Goal: Information Seeking & Learning: Learn about a topic

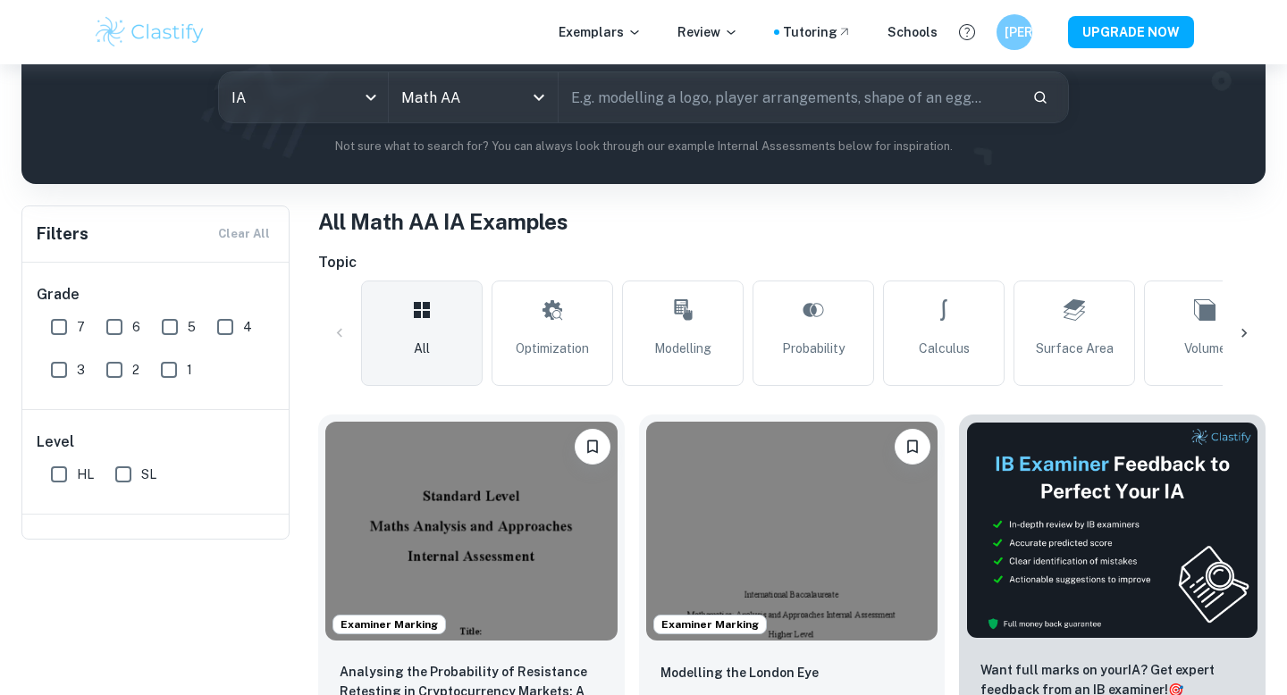
scroll to position [236, 0]
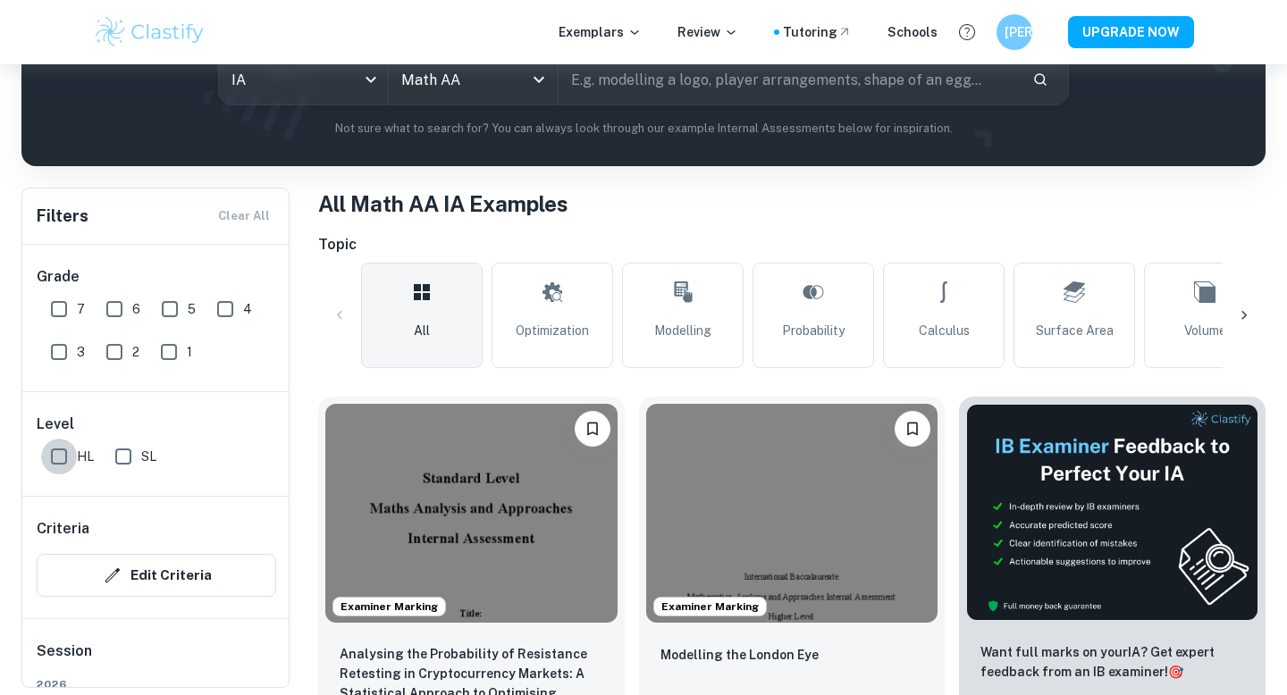
click at [60, 461] on input "HL" at bounding box center [59, 457] width 36 height 36
checkbox input "true"
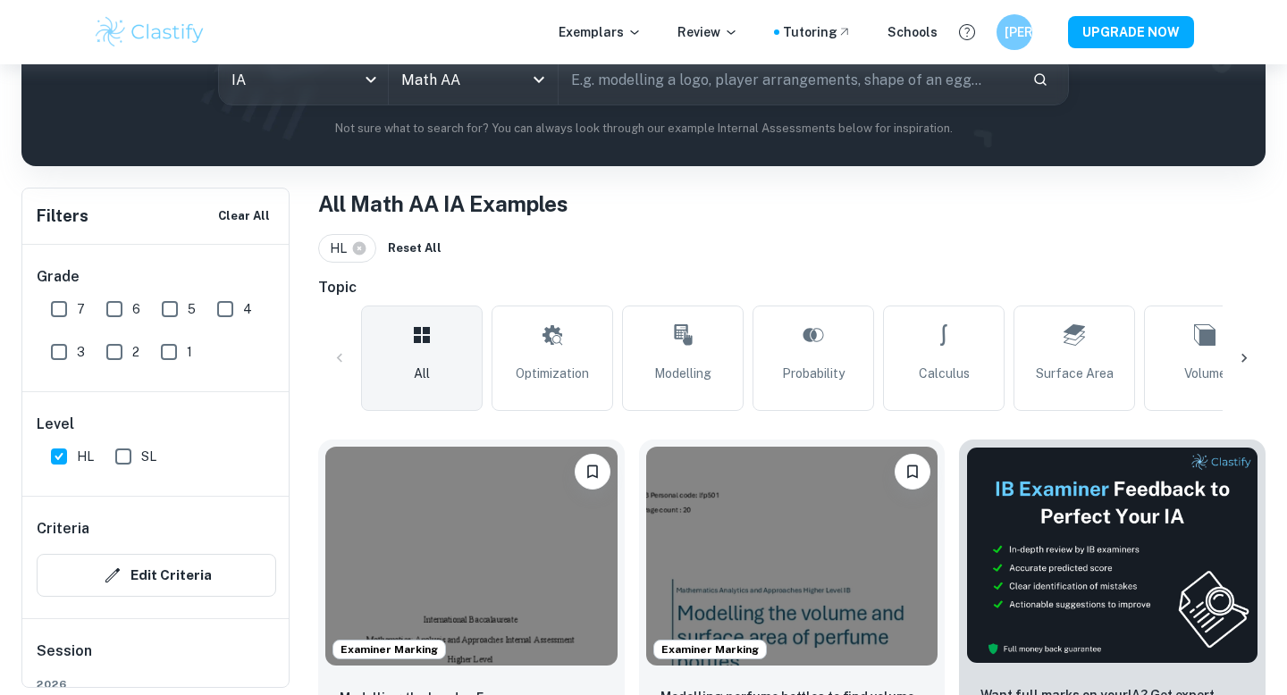
click at [63, 304] on input "7" at bounding box center [59, 309] width 36 height 36
checkbox input "true"
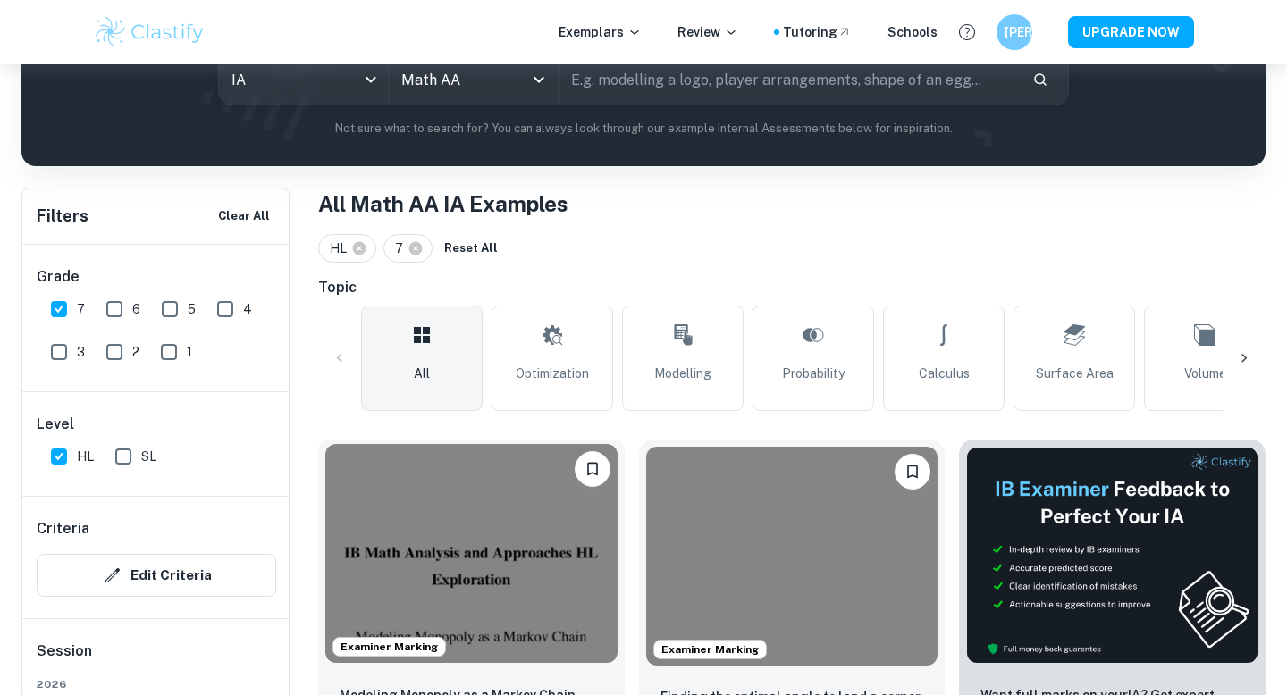
scroll to position [564, 0]
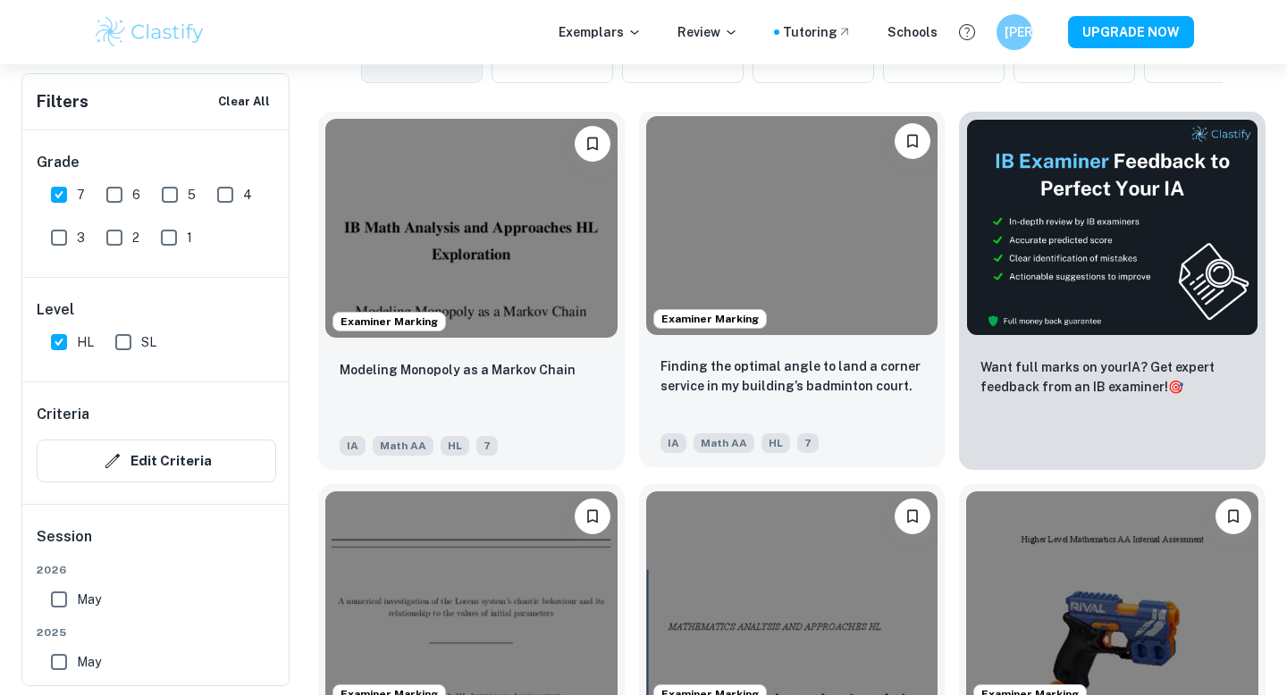
click at [741, 239] on img at bounding box center [792, 225] width 292 height 219
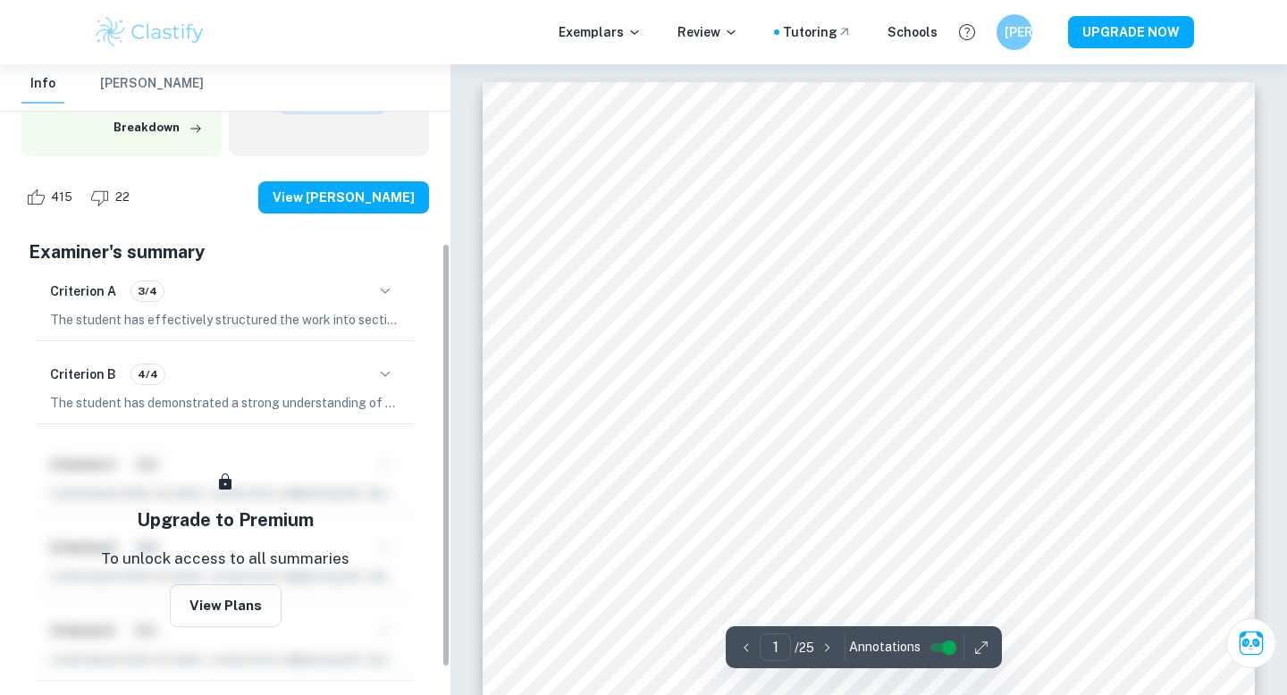
scroll to position [266, 0]
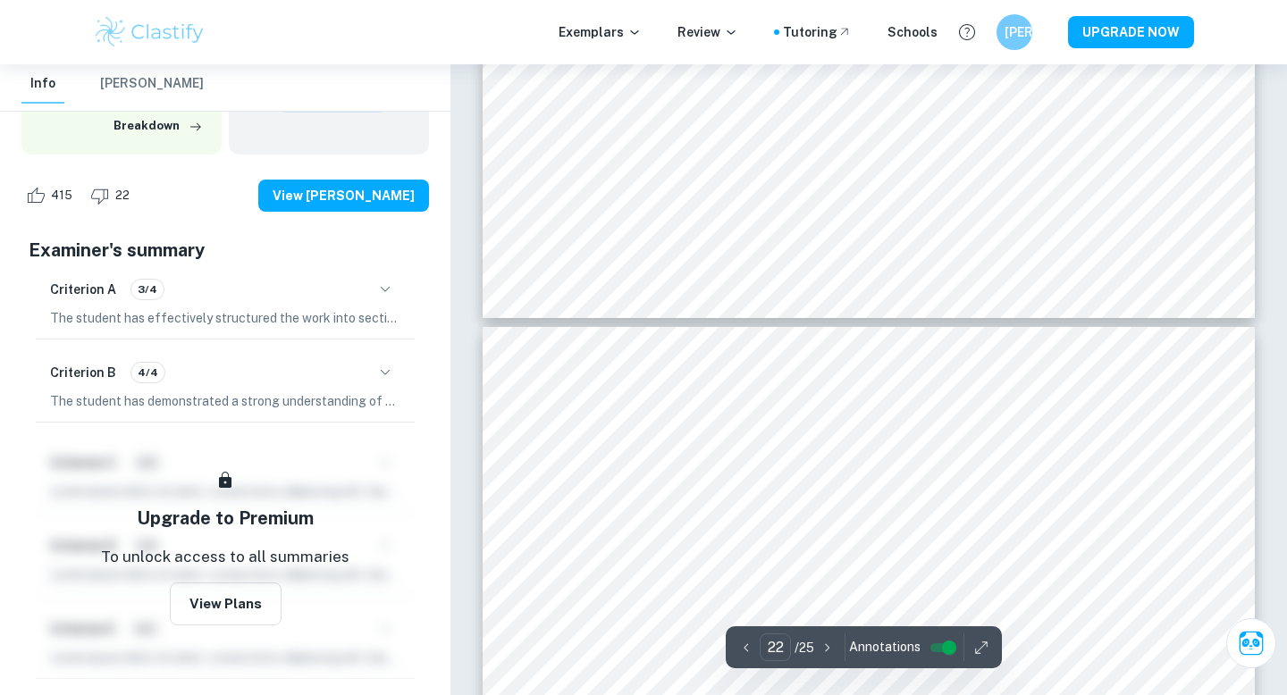
type input "23"
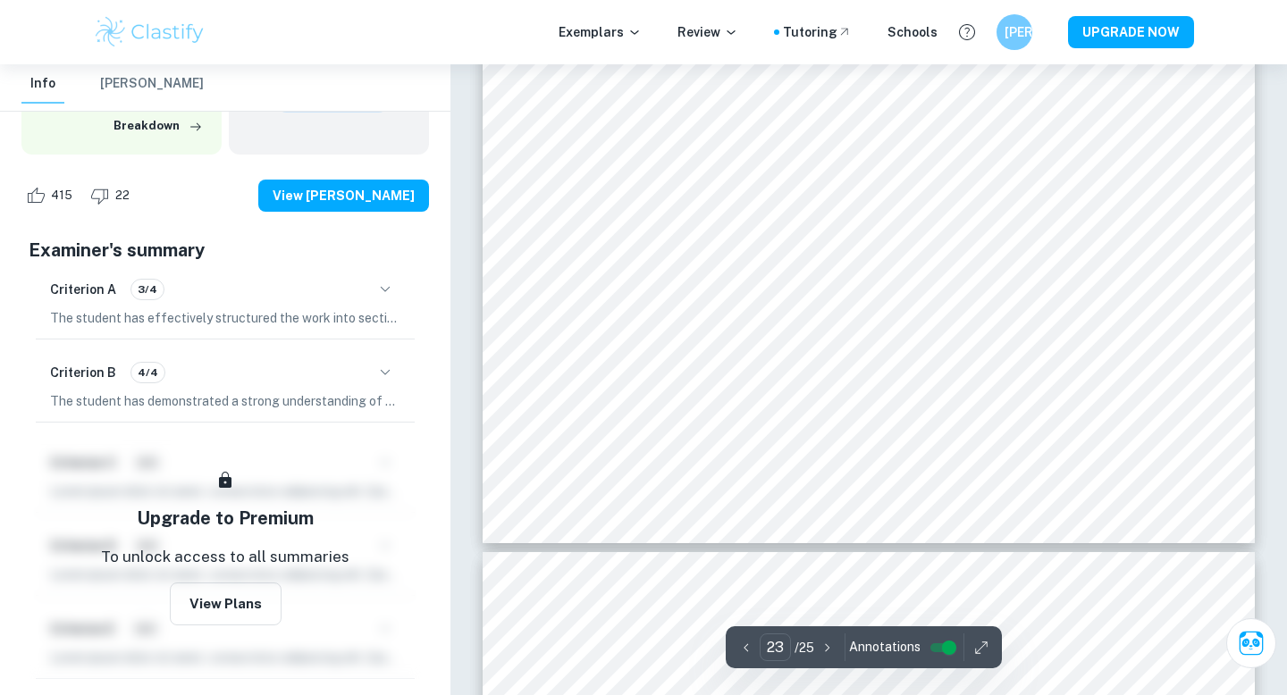
scroll to position [25682, 0]
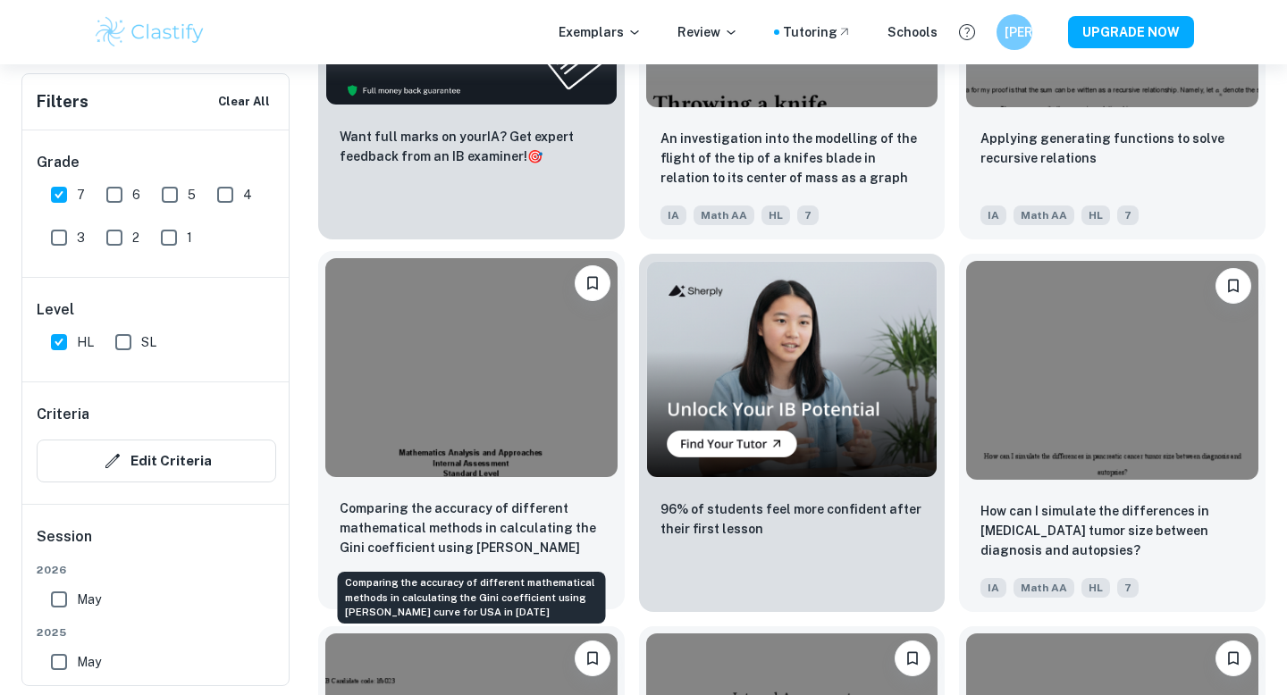
scroll to position [3035, 0]
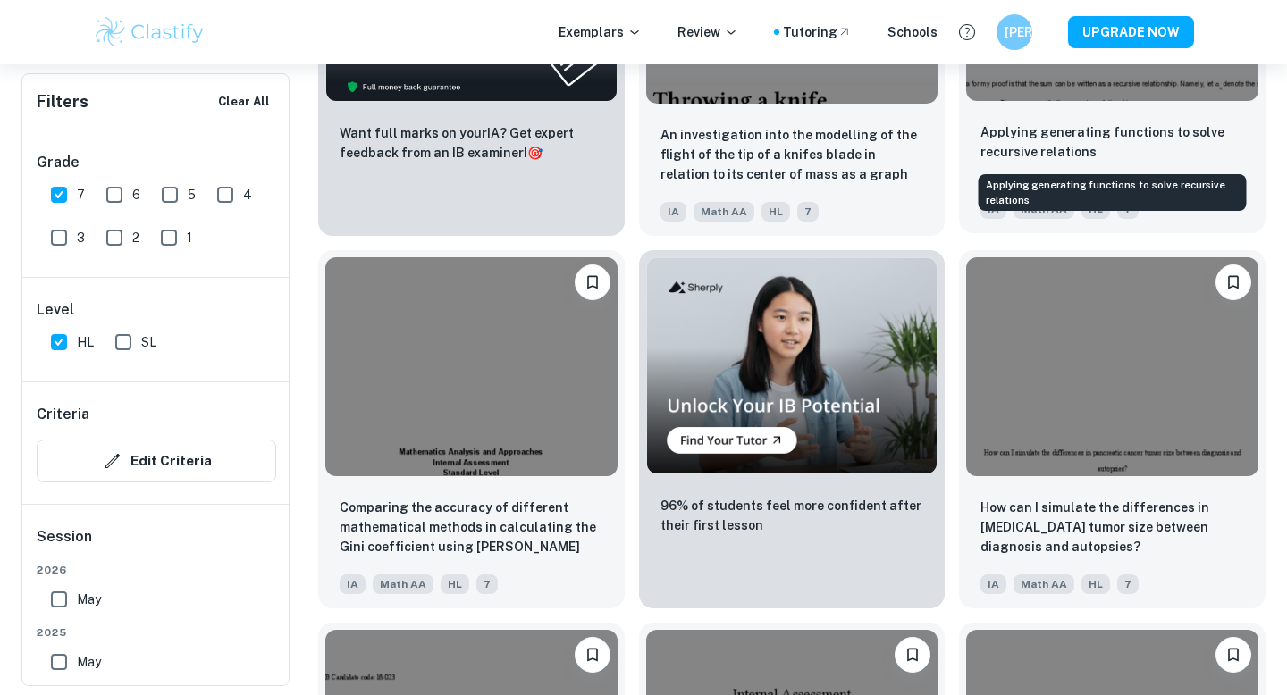
click at [993, 155] on p "Applying generating functions to solve recursive relations" at bounding box center [1113, 141] width 264 height 39
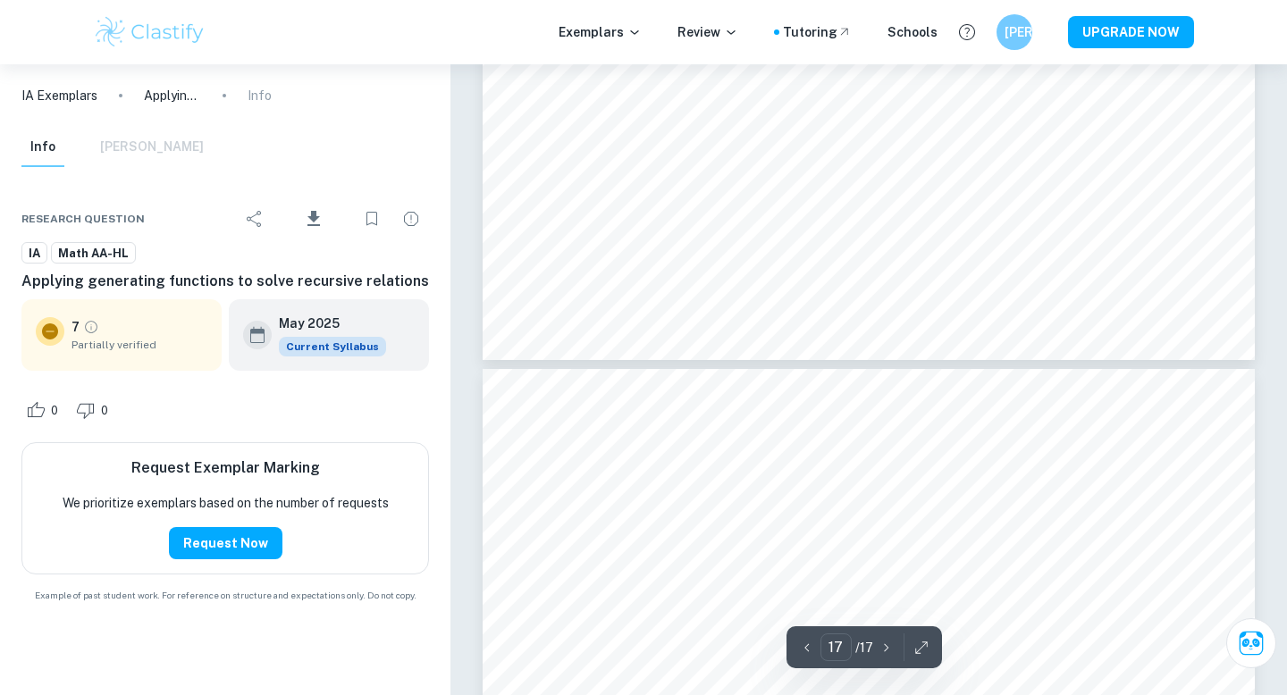
type input "16"
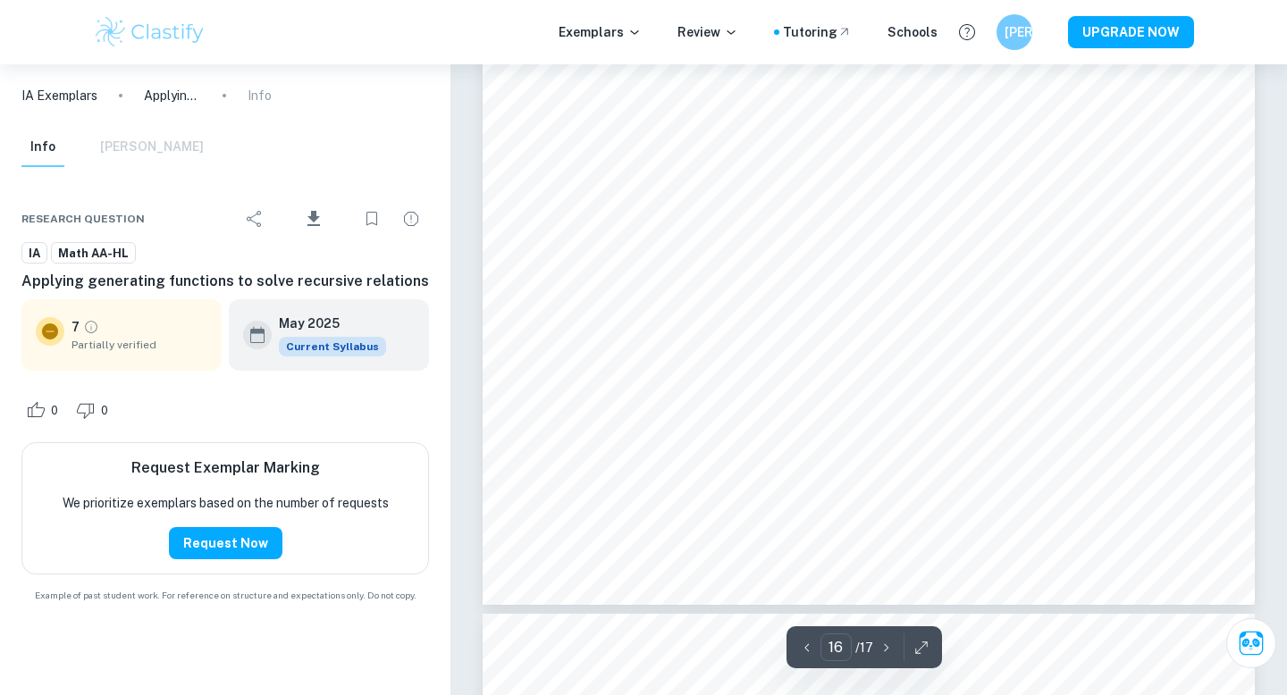
scroll to position [17561, 0]
